Goal: Transaction & Acquisition: Purchase product/service

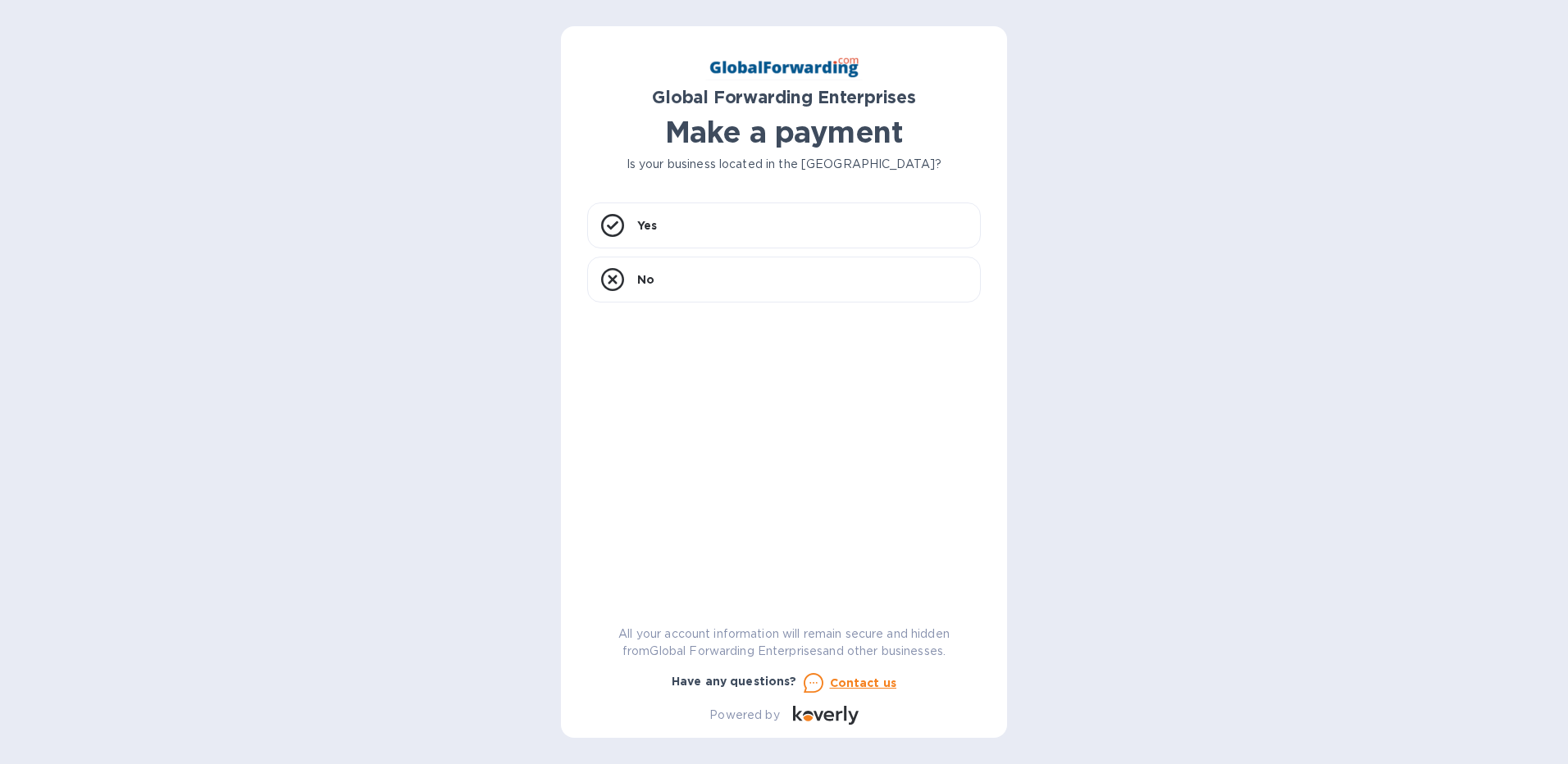
click at [693, 200] on div "Global Forwarding Enterprises Make a payment Is your business located in [GEOGR…" at bounding box center [784, 388] width 393 height 672
click at [694, 230] on div "Yes" at bounding box center [784, 225] width 393 height 46
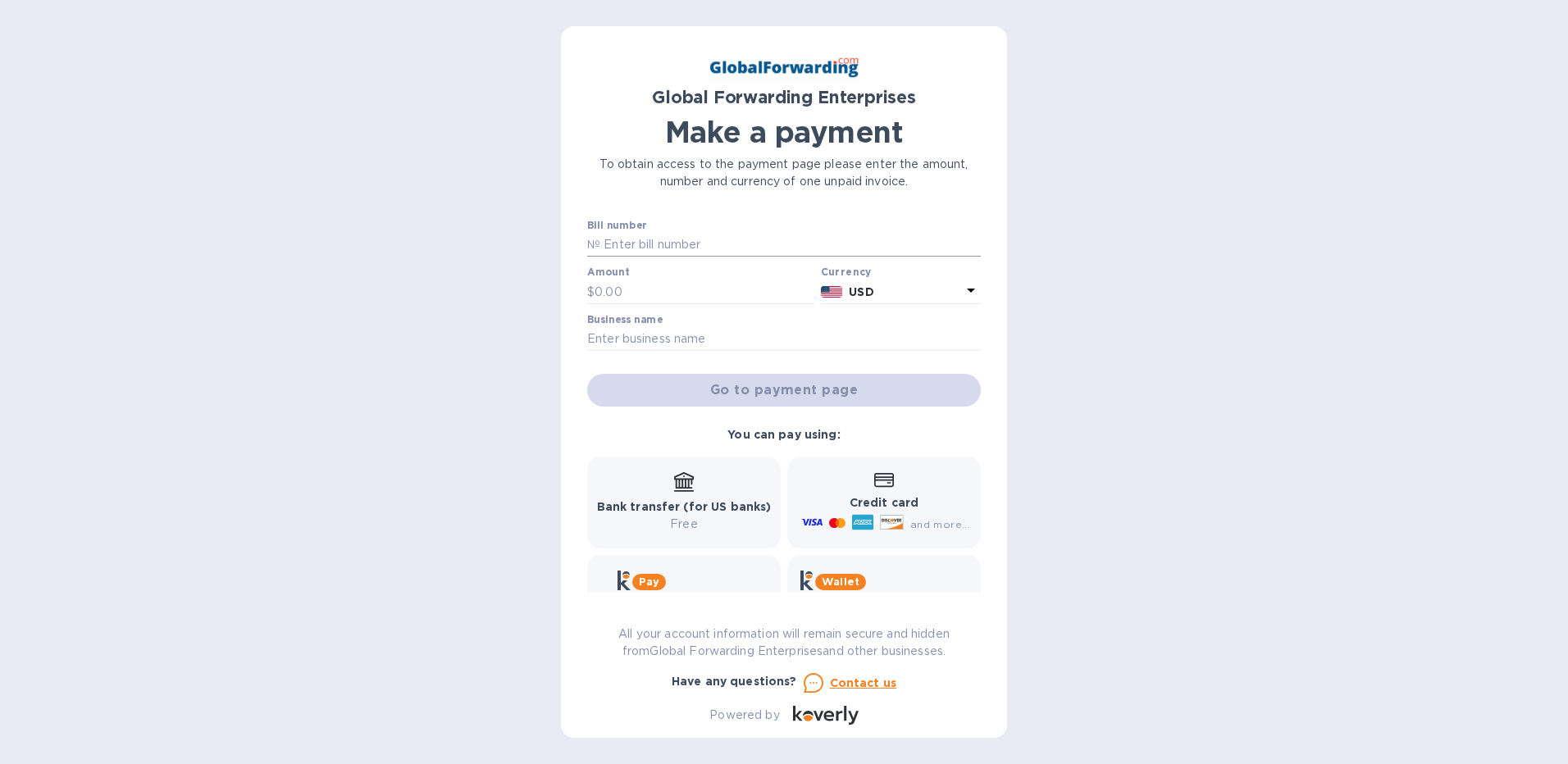
drag, startPoint x: 694, startPoint y: 250, endPoint x: 724, endPoint y: 247, distance: 30.1
click at [694, 250] on input "text" at bounding box center [790, 245] width 381 height 24
type input "79618486"
type input "373.89"
click at [715, 358] on div "Bill number № 79618486 Amount $ 373.89 Currency USD Business name Go to payment…" at bounding box center [783, 313] width 400 height 195
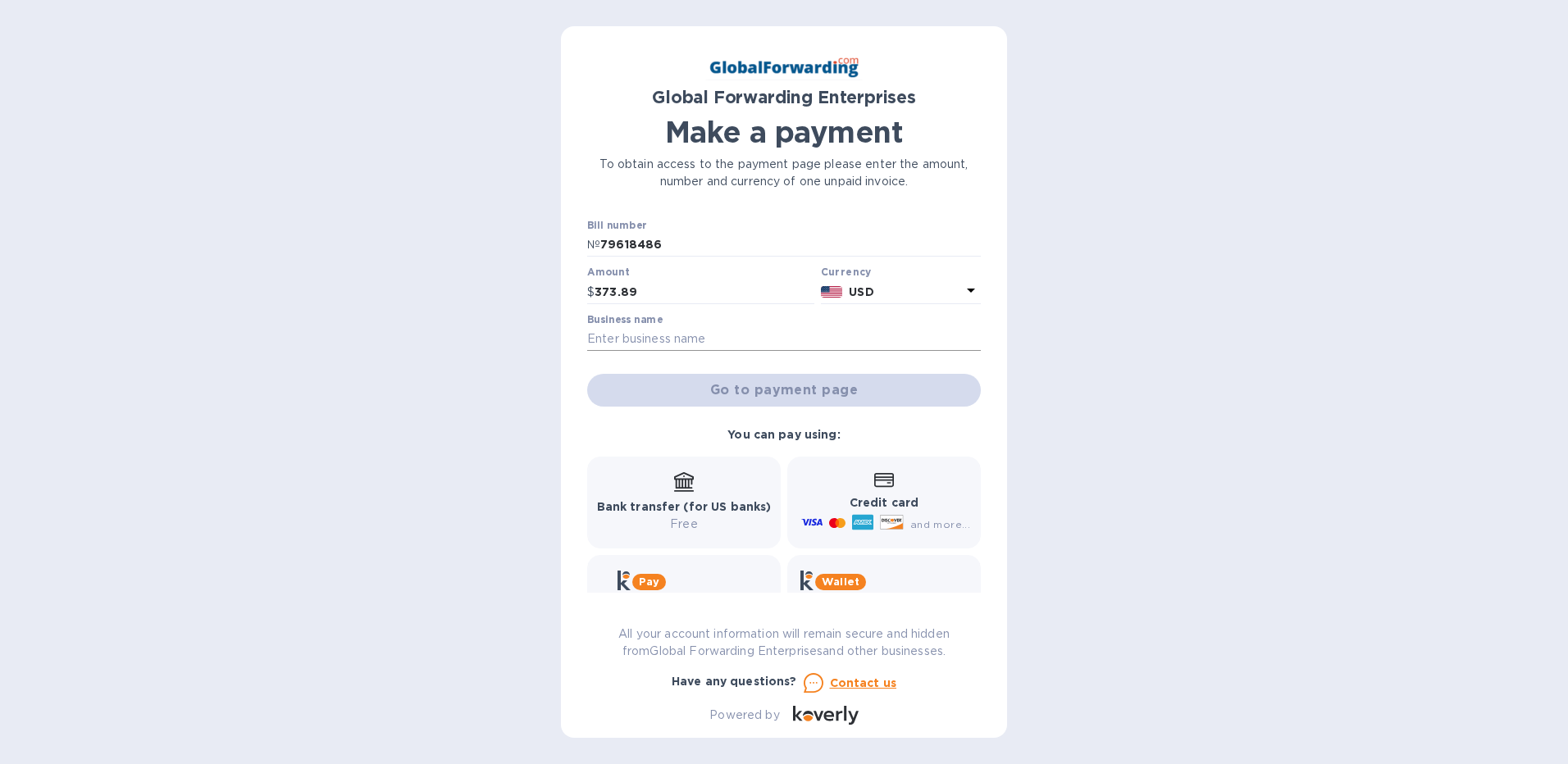
click at [715, 340] on input "text" at bounding box center [784, 338] width 393 height 24
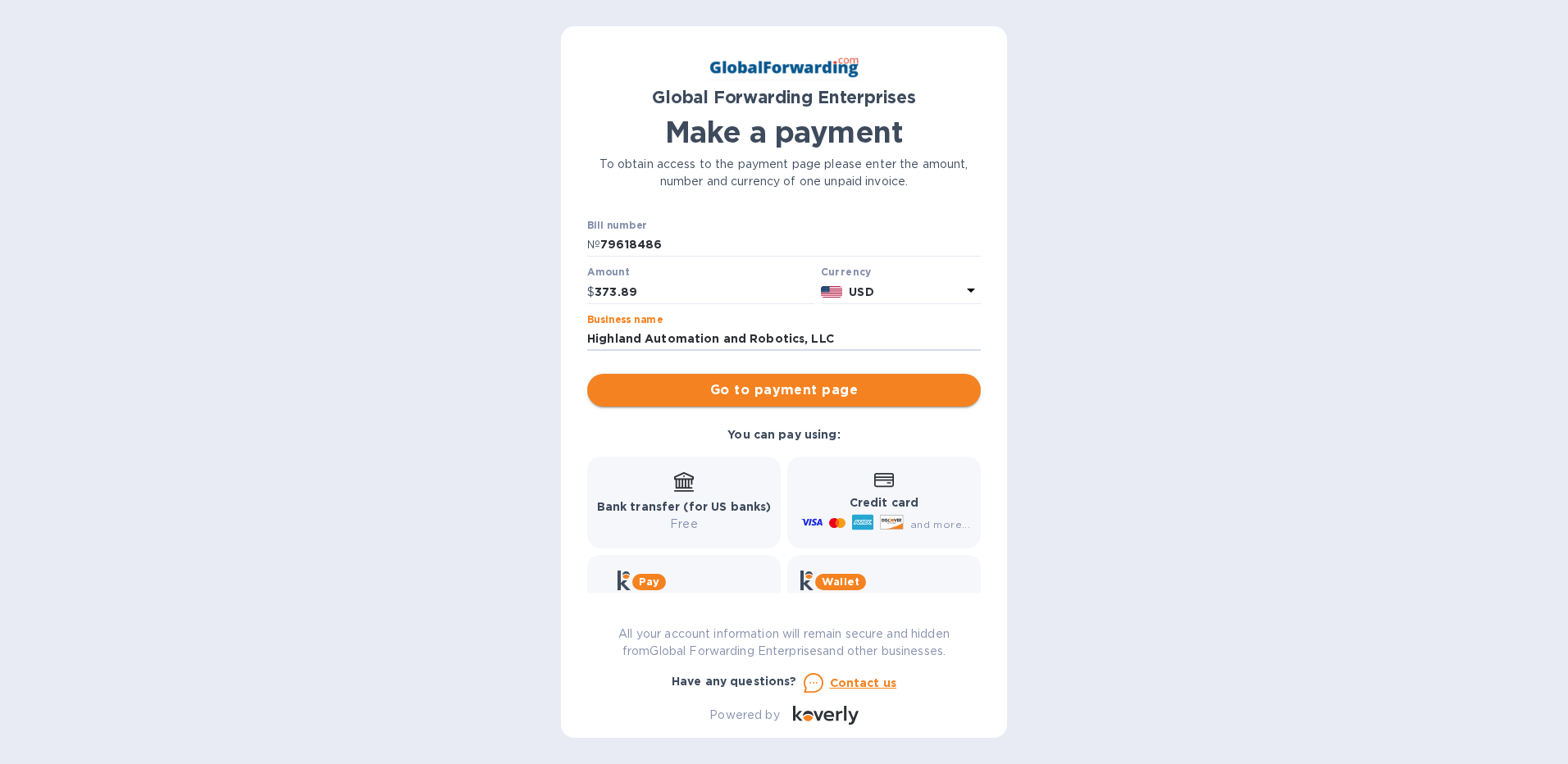
type input "Highland Automation and Robotics, LLC"
click at [796, 391] on span "Go to payment page" at bounding box center [783, 390] width 367 height 20
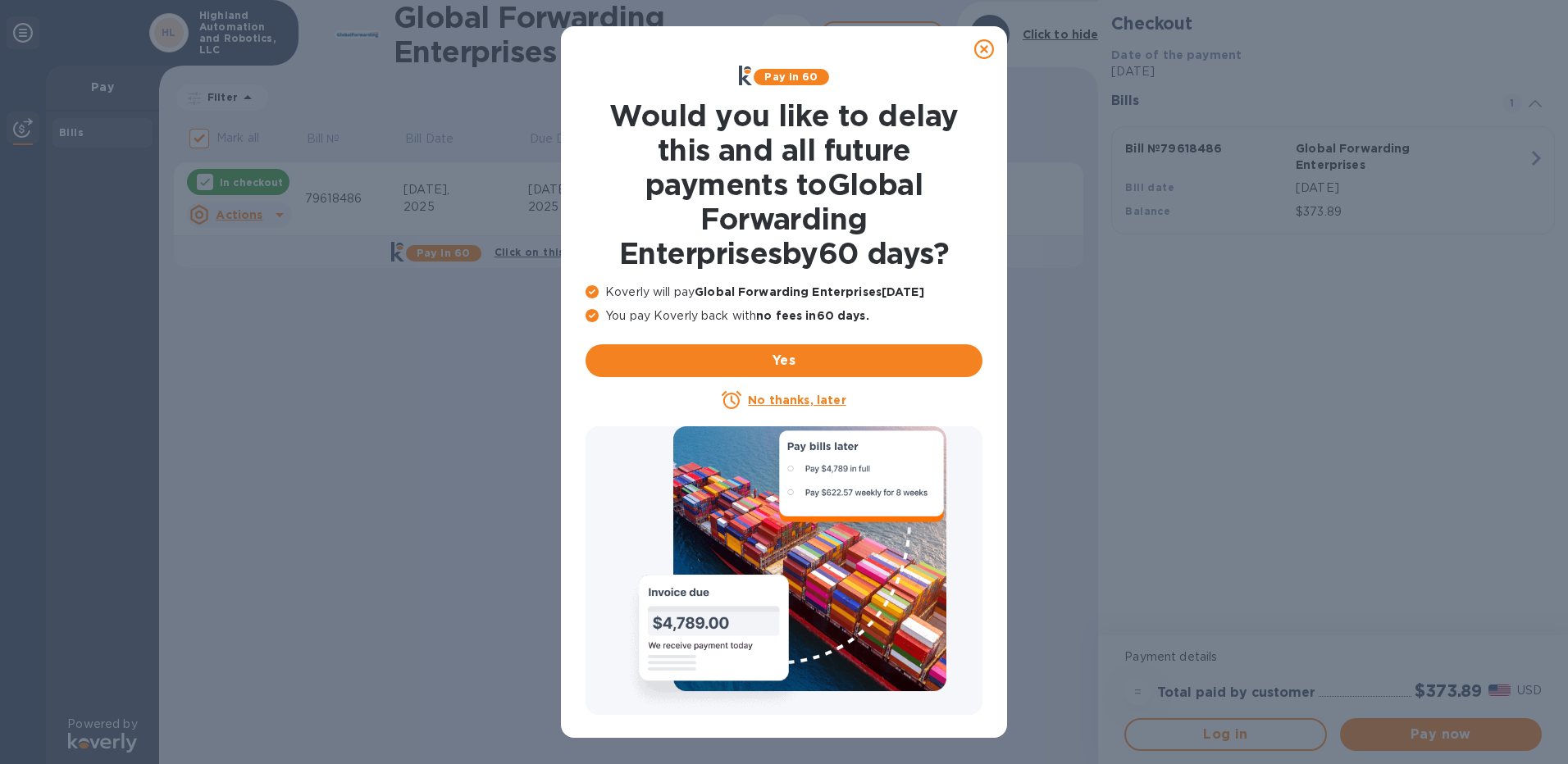
click at [818, 401] on u "No thanks, later" at bounding box center [797, 399] width 98 height 13
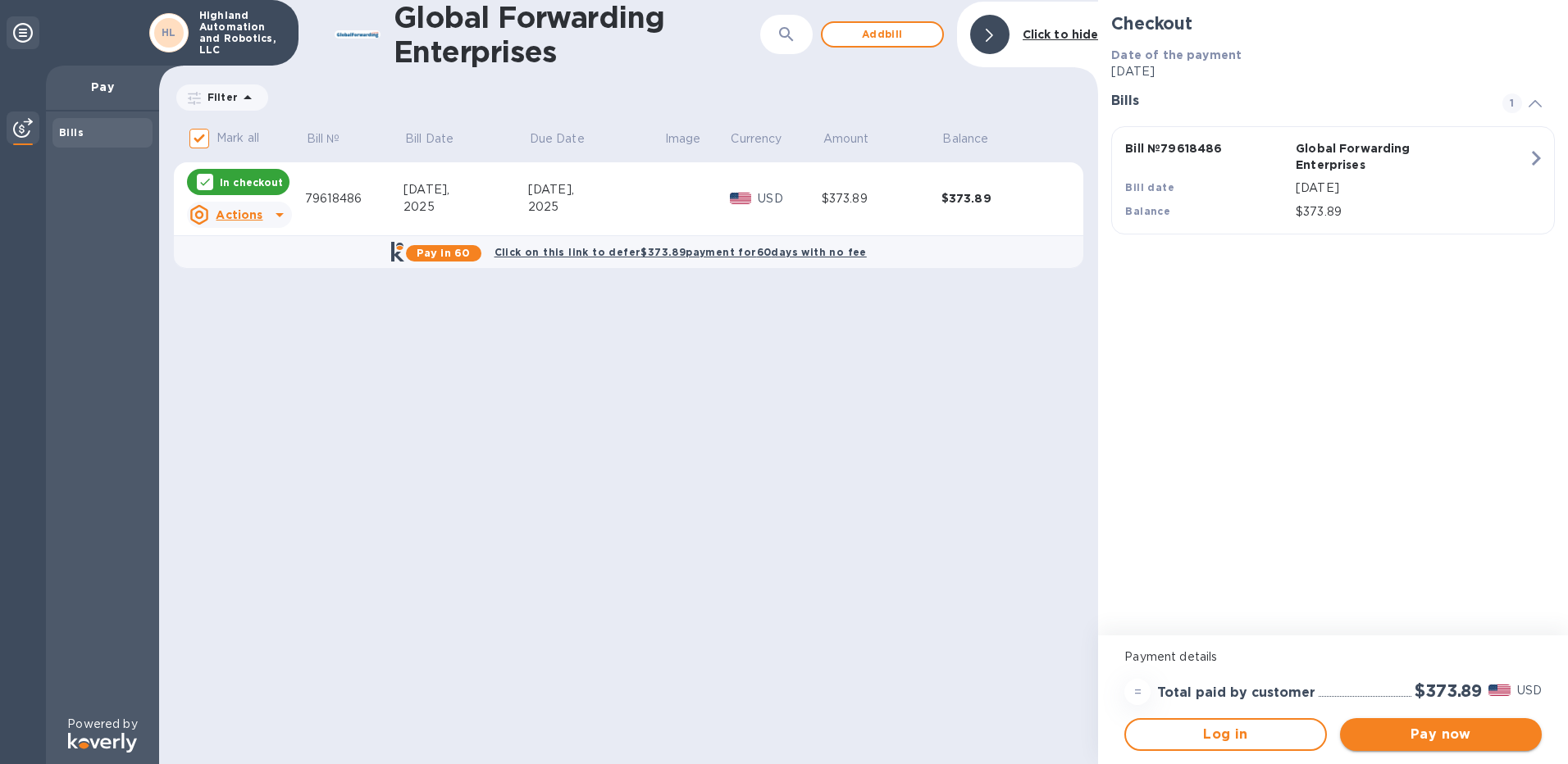
click at [1421, 731] on span "Pay now" at bounding box center [1440, 734] width 175 height 20
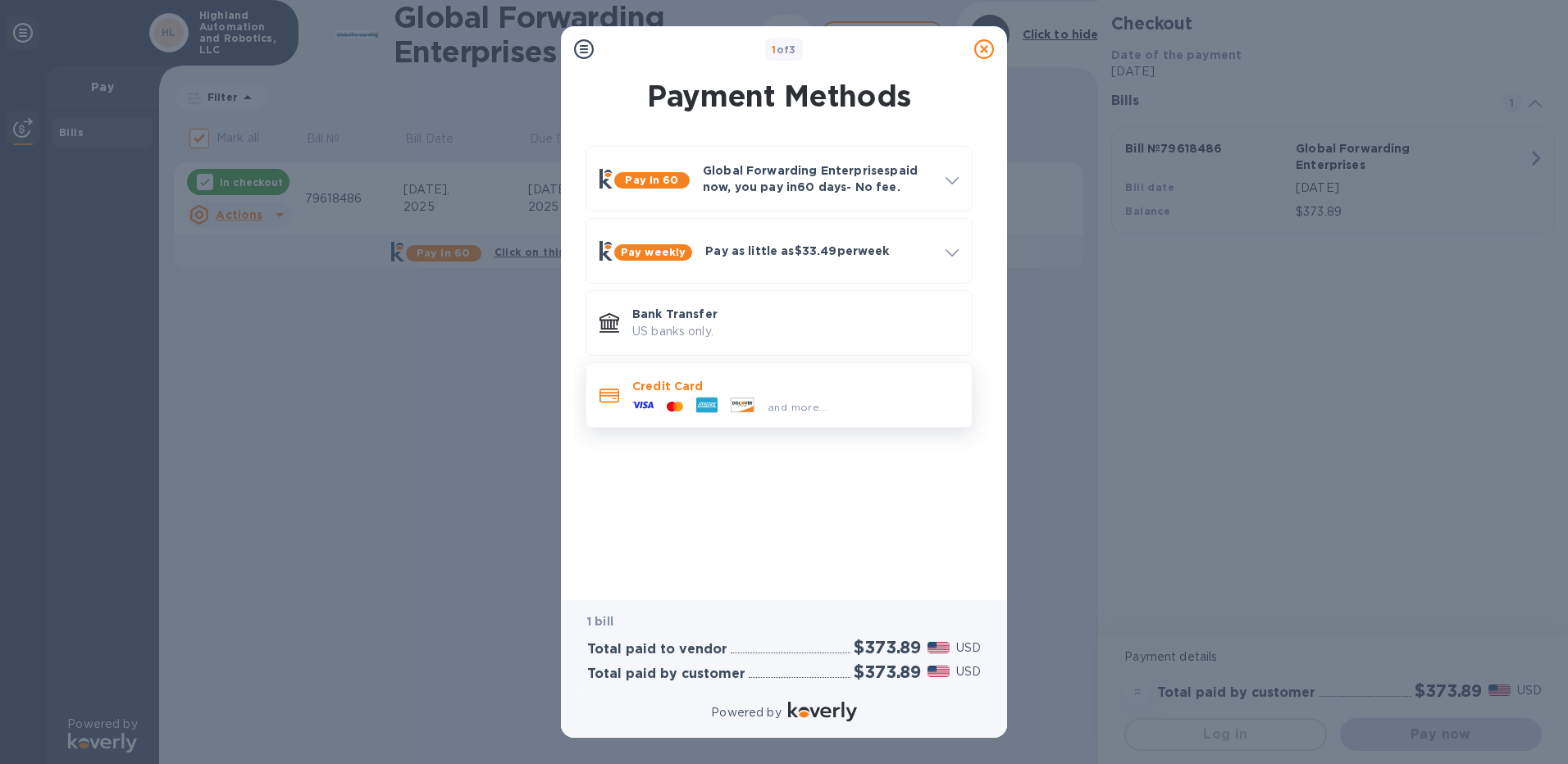
click at [876, 406] on div "and more..." at bounding box center [795, 403] width 326 height 18
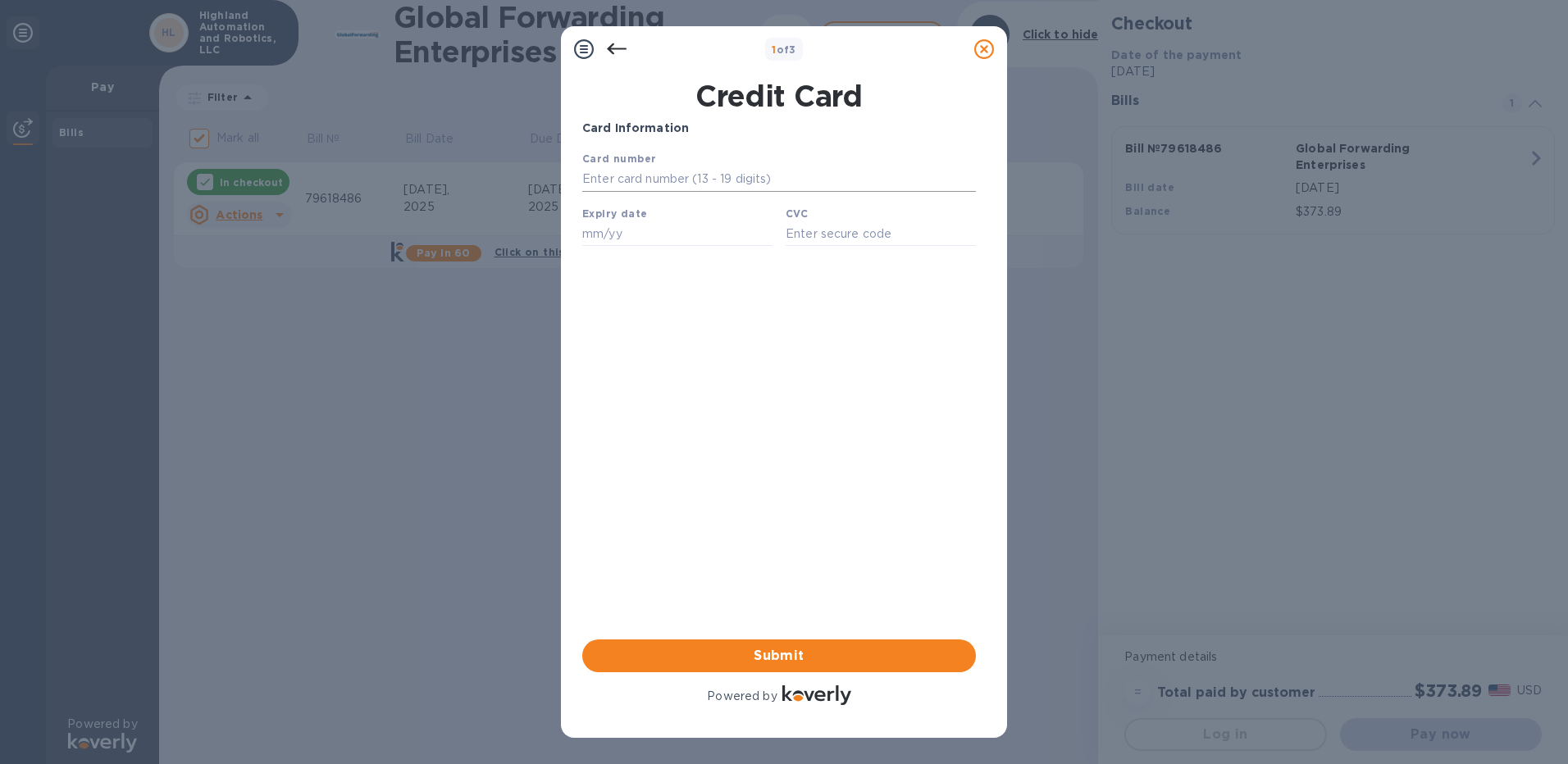
click at [725, 179] on input "text" at bounding box center [779, 179] width 393 height 24
type input "[CREDIT_CARD_NUMBER]"
type input "11/27"
type input "440"
click at [886, 660] on span "Submit" at bounding box center [778, 655] width 367 height 20
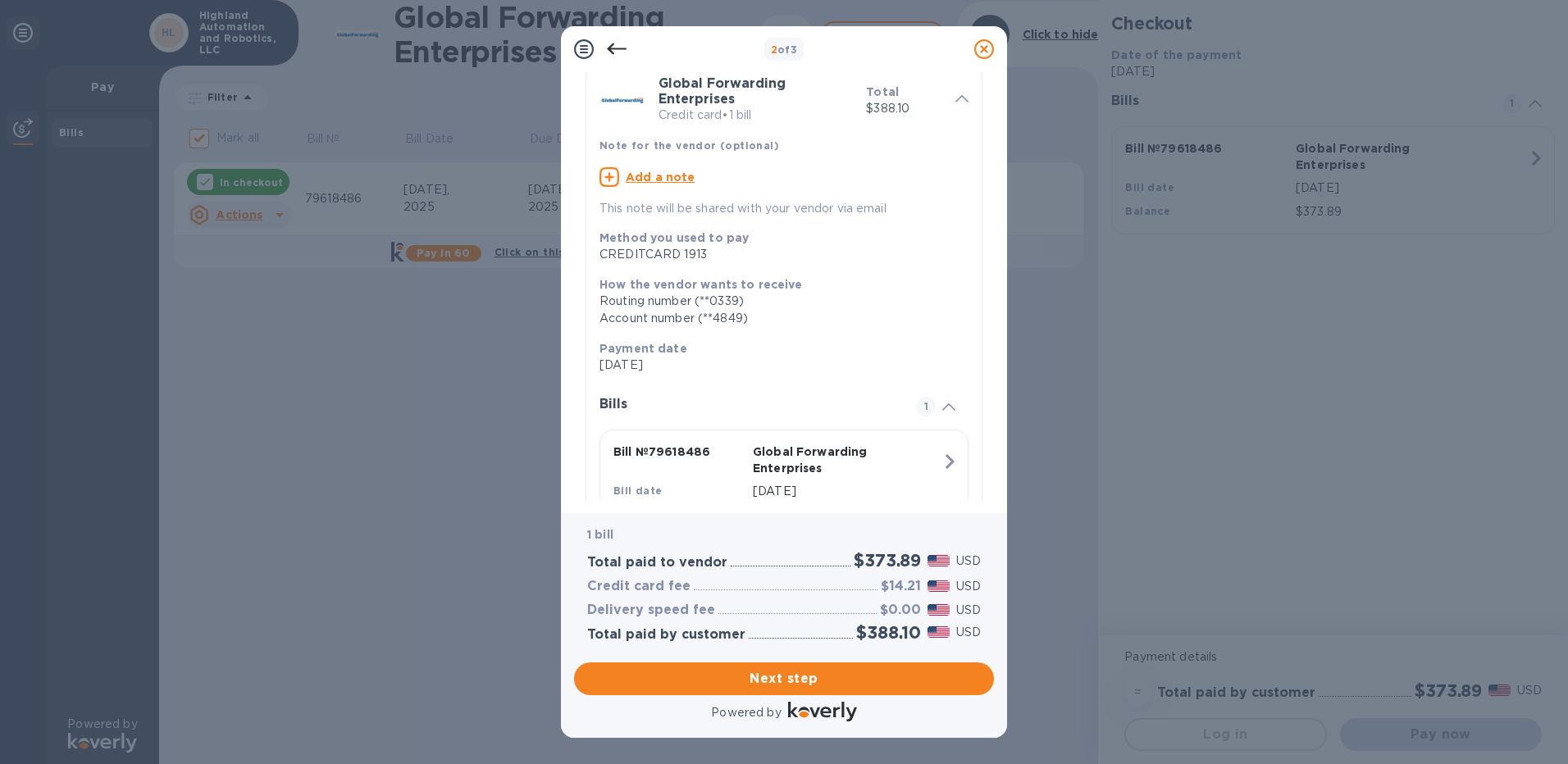
scroll to position [147, 0]
